Goal: Book appointment/travel/reservation

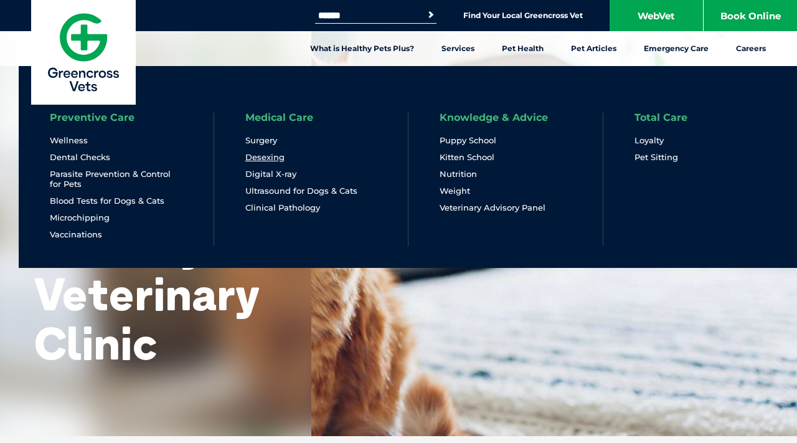
click at [271, 156] on link "Desexing" at bounding box center [264, 157] width 39 height 11
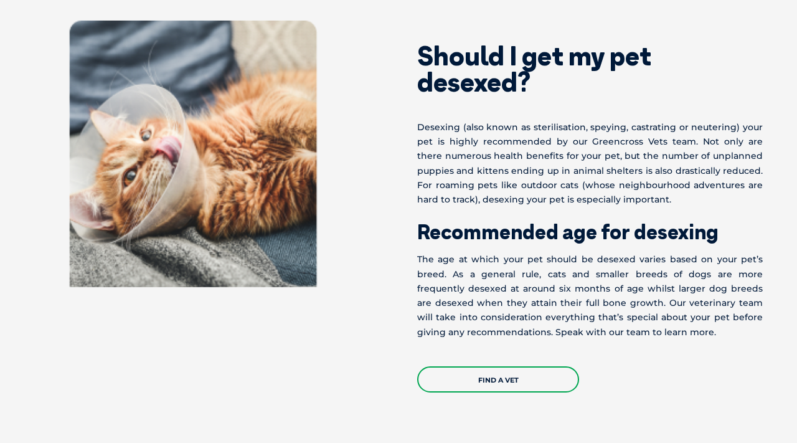
scroll to position [531, 0]
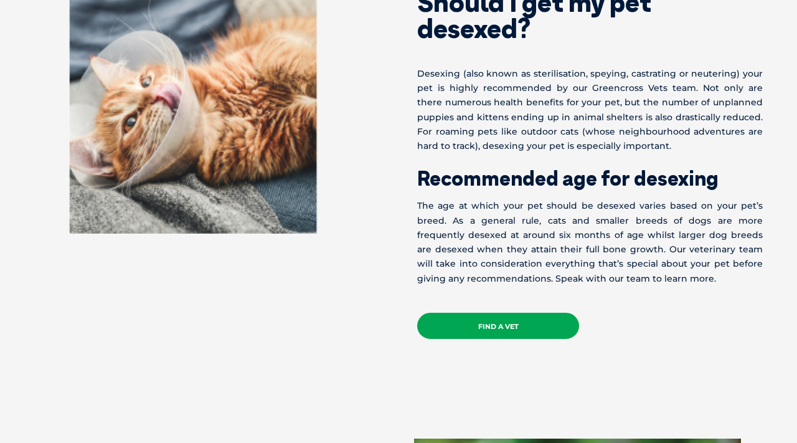
click at [446, 318] on link "Find a Vet" at bounding box center [498, 326] width 162 height 26
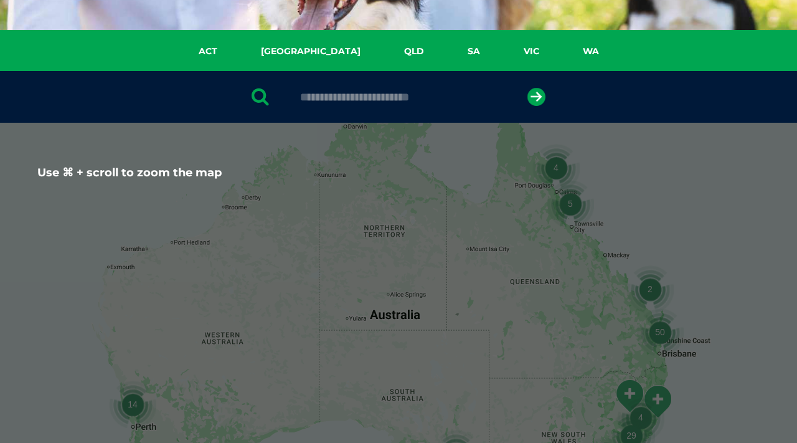
scroll to position [182, 0]
click at [401, 103] on input "text" at bounding box center [398, 97] width 209 height 12
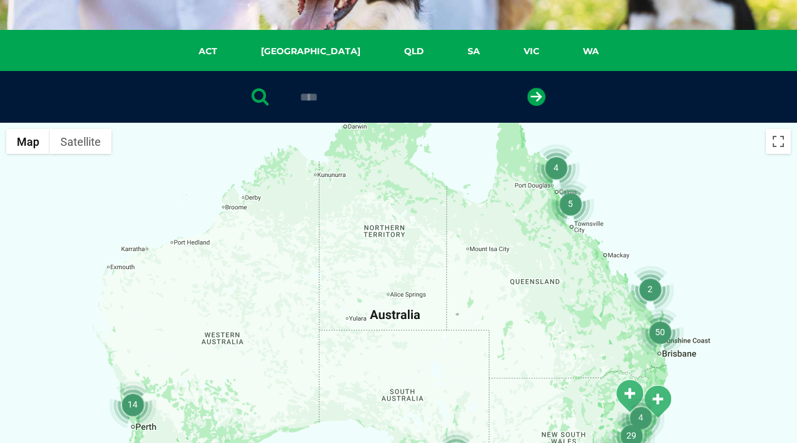
type input "****"
click at [527, 88] on button "submit" at bounding box center [536, 97] width 18 height 18
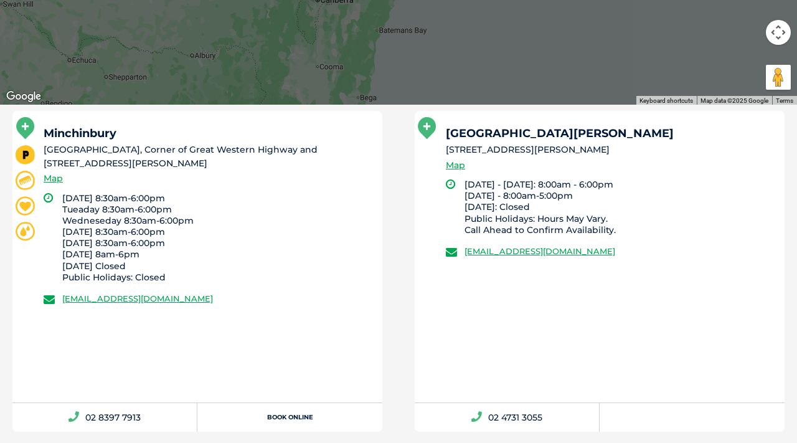
scroll to position [682, 0]
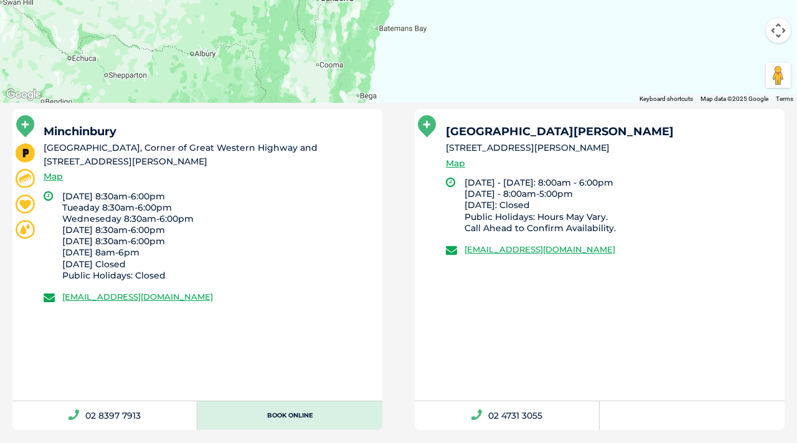
click at [273, 418] on link "Book Online" at bounding box center [289, 415] width 185 height 29
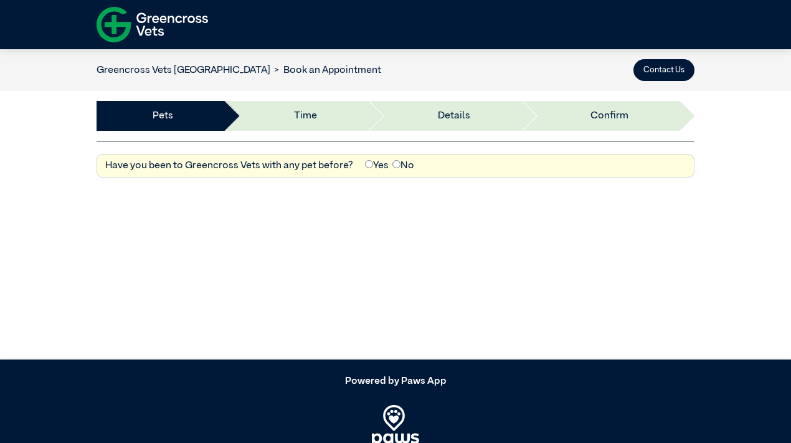
click at [403, 167] on label "No" at bounding box center [403, 165] width 22 height 15
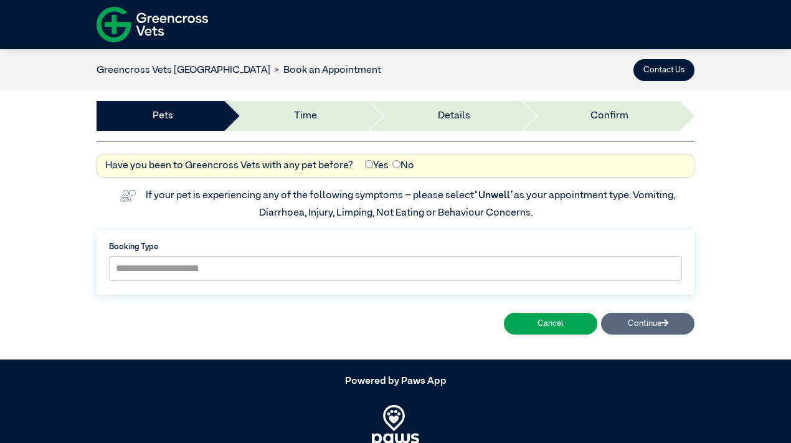
click at [367, 117] on li "Time" at bounding box center [295, 116] width 144 height 30
click at [463, 117] on li "Details" at bounding box center [443, 116] width 153 height 30
